Goal: Transaction & Acquisition: Purchase product/service

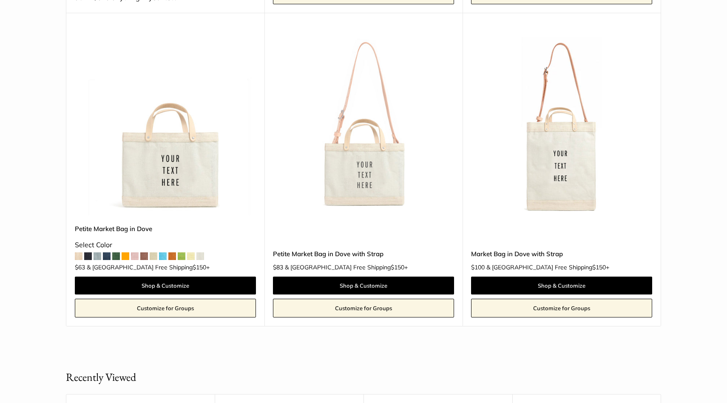
scroll to position [413, 0]
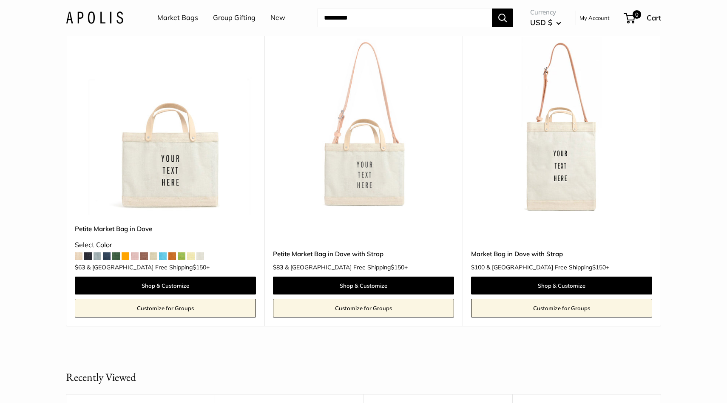
click at [77, 155] on span at bounding box center [79, 256] width 8 height 8
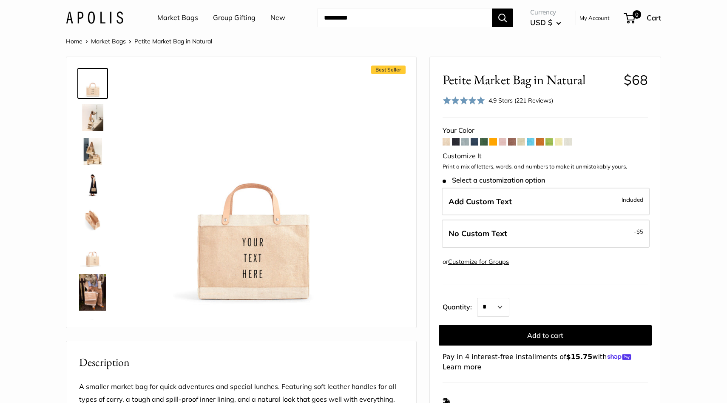
click at [506, 141] on span at bounding box center [503, 142] width 8 height 8
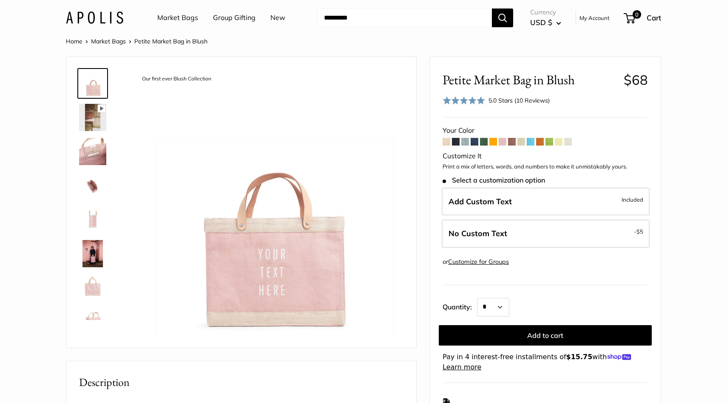
click at [572, 141] on span at bounding box center [569, 142] width 8 height 8
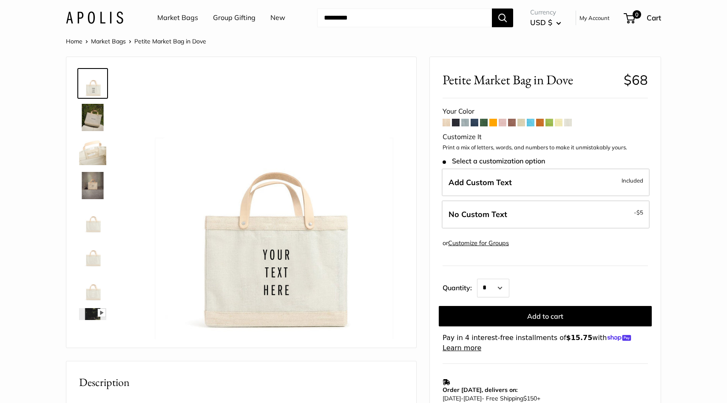
click at [100, 139] on img at bounding box center [92, 151] width 27 height 27
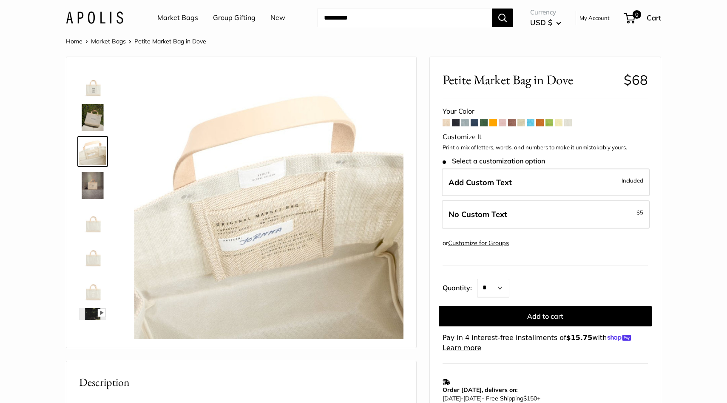
click at [98, 181] on img at bounding box center [92, 185] width 27 height 27
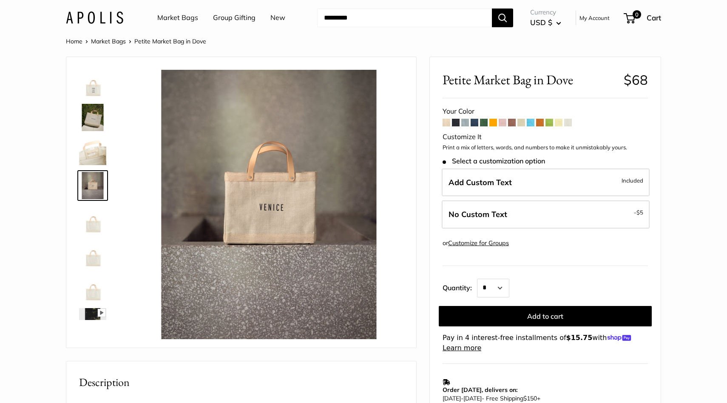
click at [90, 229] on img at bounding box center [92, 219] width 27 height 27
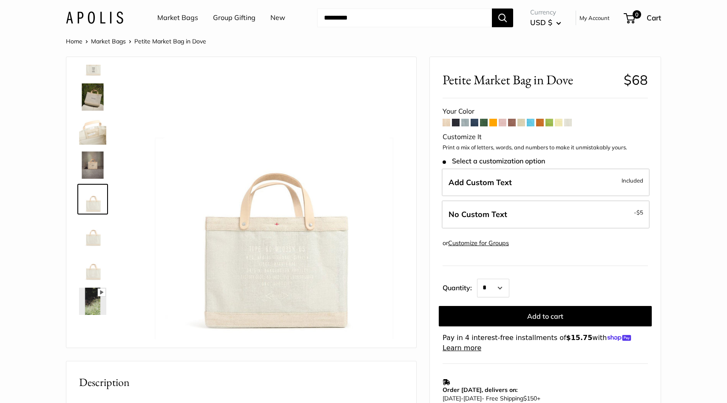
click at [92, 265] on img at bounding box center [92, 267] width 27 height 27
click at [97, 300] on img at bounding box center [92, 301] width 27 height 27
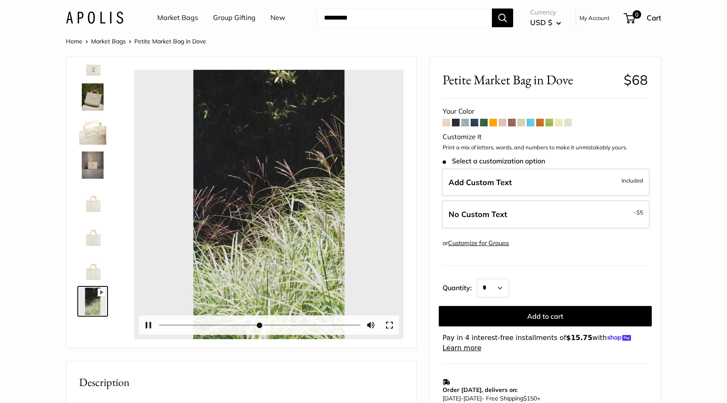
click at [268, 203] on button "Play" at bounding box center [269, 204] width 26 height 26
click at [151, 325] on button "Pause Play" at bounding box center [148, 325] width 19 height 19
type input "*"
